Goal: Find specific page/section: Find specific page/section

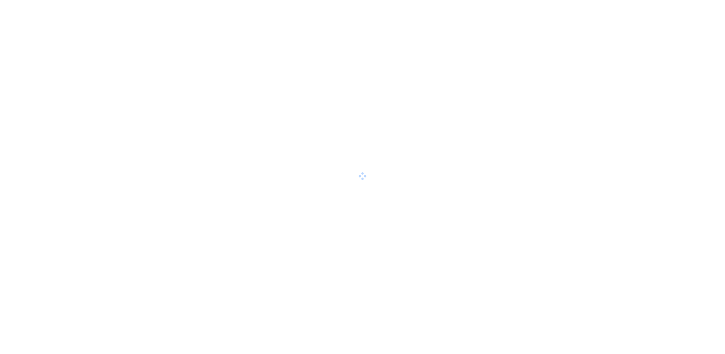
click at [395, 18] on div at bounding box center [362, 177] width 725 height 354
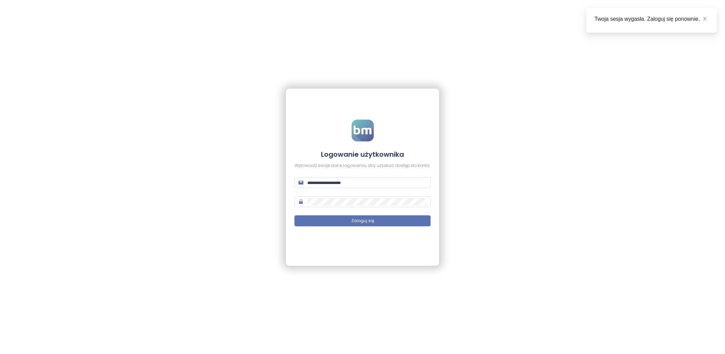
type input "**********"
click at [380, 223] on button "Zaloguj się" at bounding box center [362, 220] width 136 height 11
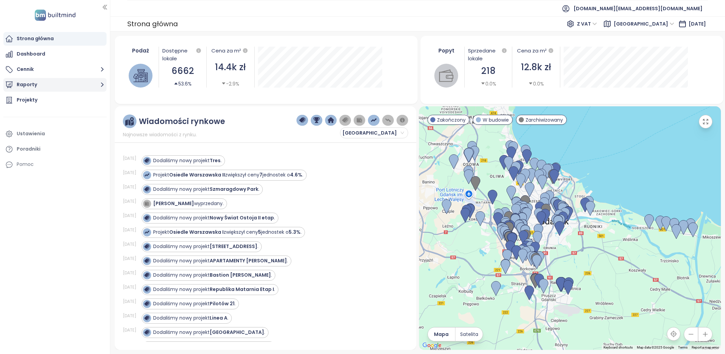
click at [28, 82] on button "Raporty" at bounding box center [54, 85] width 103 height 14
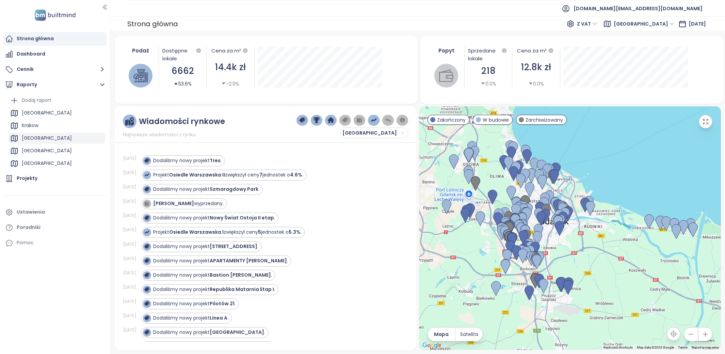
click at [46, 136] on div "[GEOGRAPHIC_DATA]" at bounding box center [57, 138] width 96 height 11
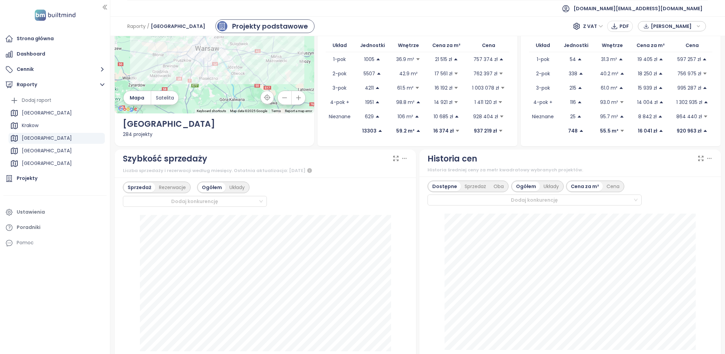
scroll to position [70, 0]
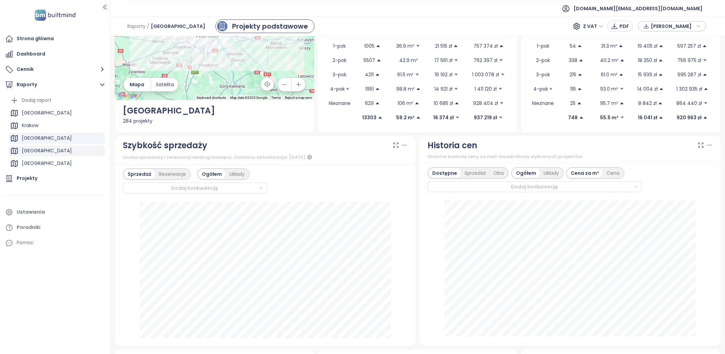
click at [38, 151] on div "[GEOGRAPHIC_DATA]" at bounding box center [47, 150] width 50 height 9
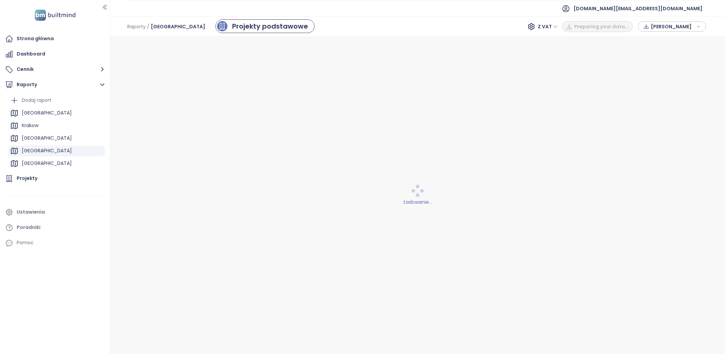
scroll to position [0, 0]
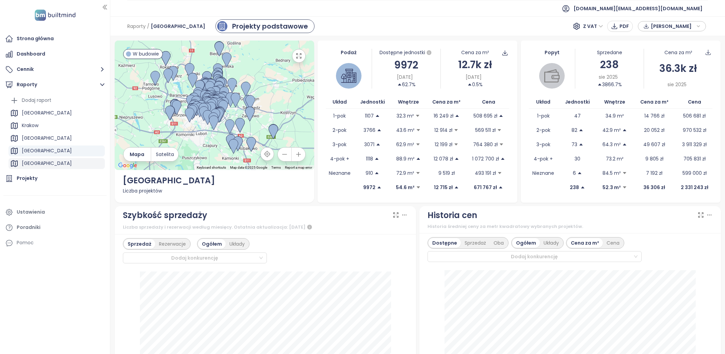
click at [29, 164] on div "[GEOGRAPHIC_DATA]" at bounding box center [47, 163] width 50 height 9
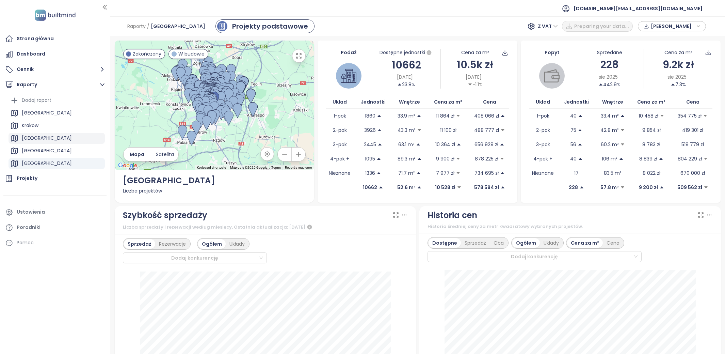
click at [46, 139] on div "[GEOGRAPHIC_DATA]" at bounding box center [47, 138] width 50 height 9
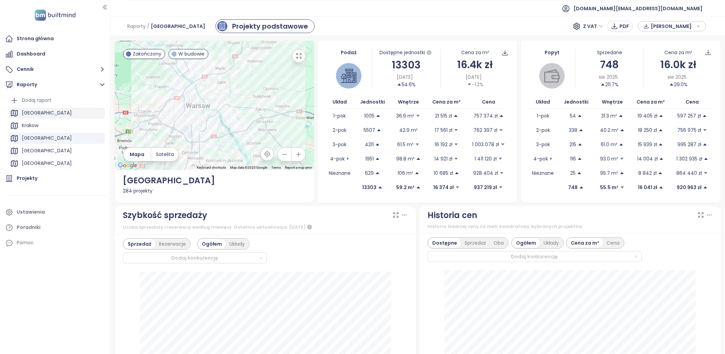
click at [47, 115] on div "[GEOGRAPHIC_DATA]" at bounding box center [57, 113] width 96 height 11
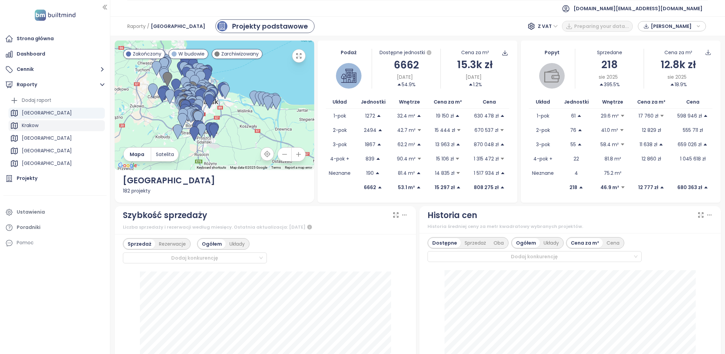
click at [46, 128] on div "Krakow" at bounding box center [57, 125] width 96 height 11
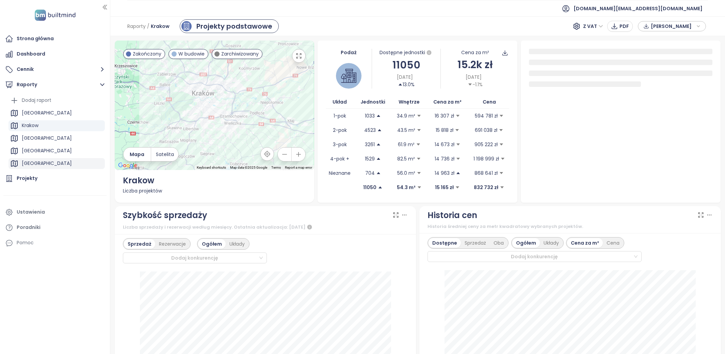
scroll to position [11, 0]
